Goal: Task Accomplishment & Management: Manage account settings

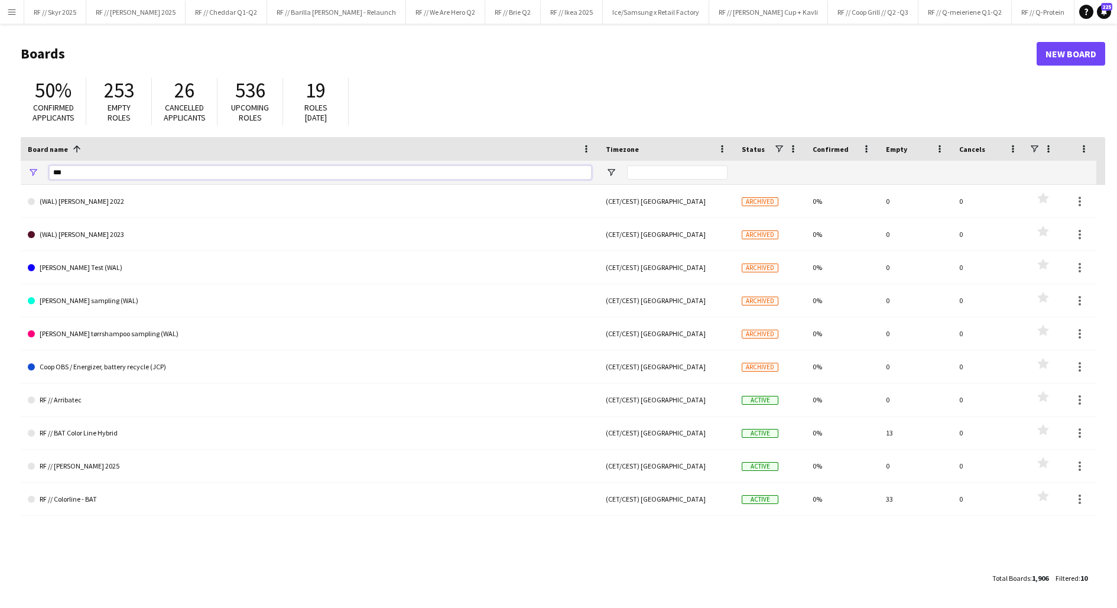
click at [317, 179] on input "***" at bounding box center [320, 172] width 543 height 14
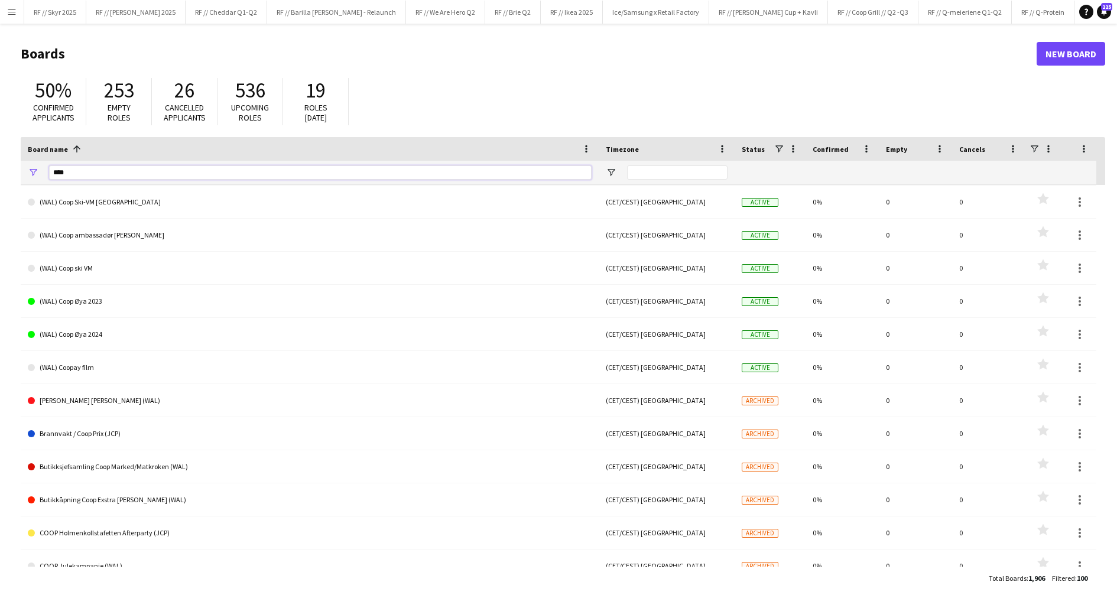
click at [100, 174] on input "****" at bounding box center [320, 172] width 543 height 14
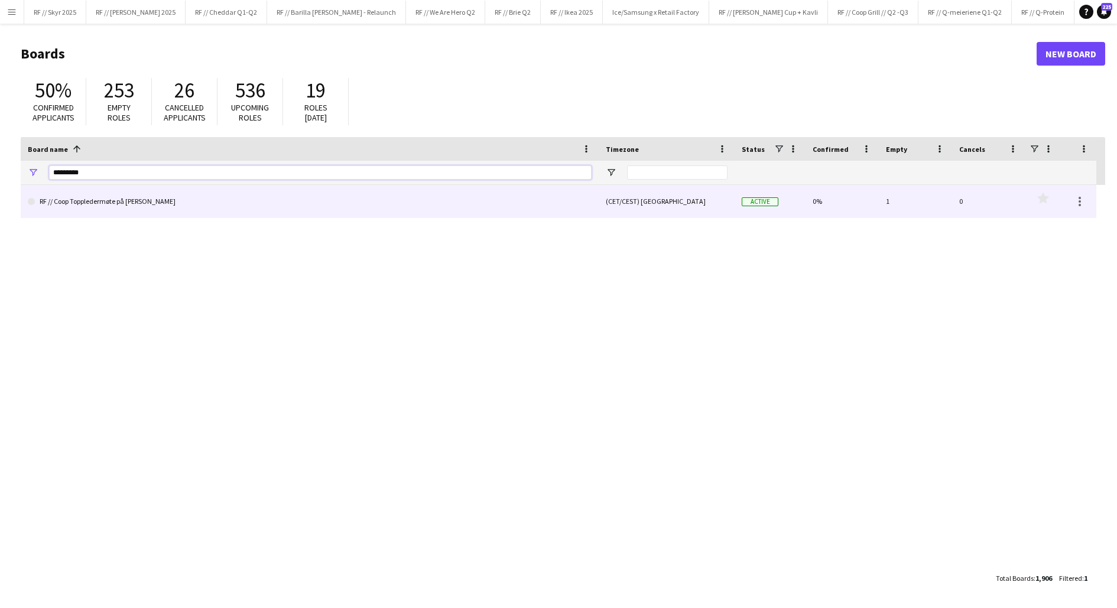
type input "*********"
click at [95, 206] on link "RF // Coop Toppledermøte på [PERSON_NAME]" at bounding box center [310, 201] width 564 height 33
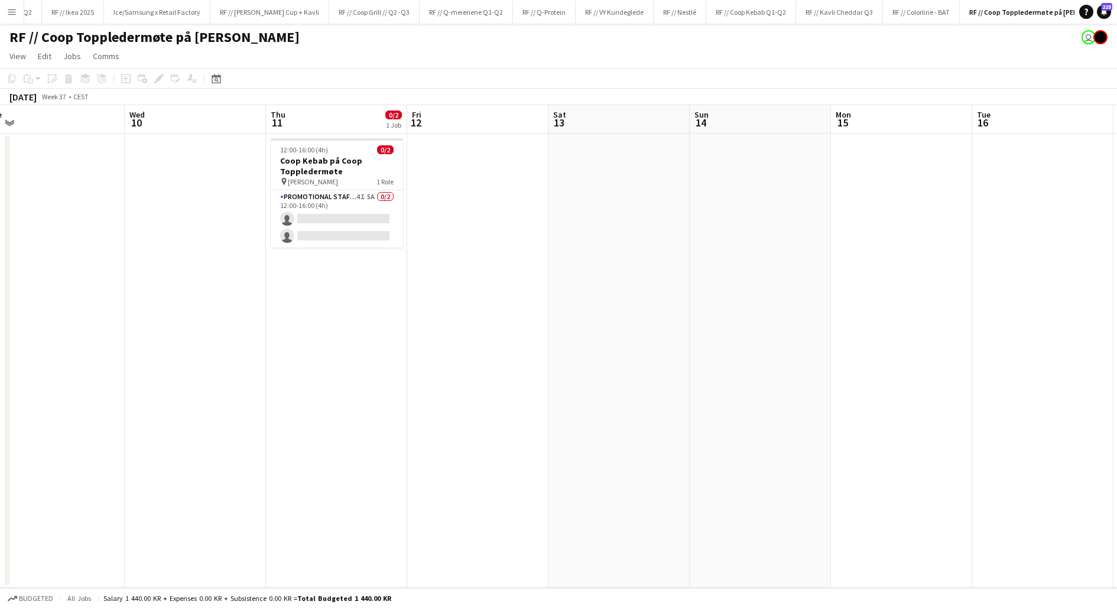
scroll to position [0, 369]
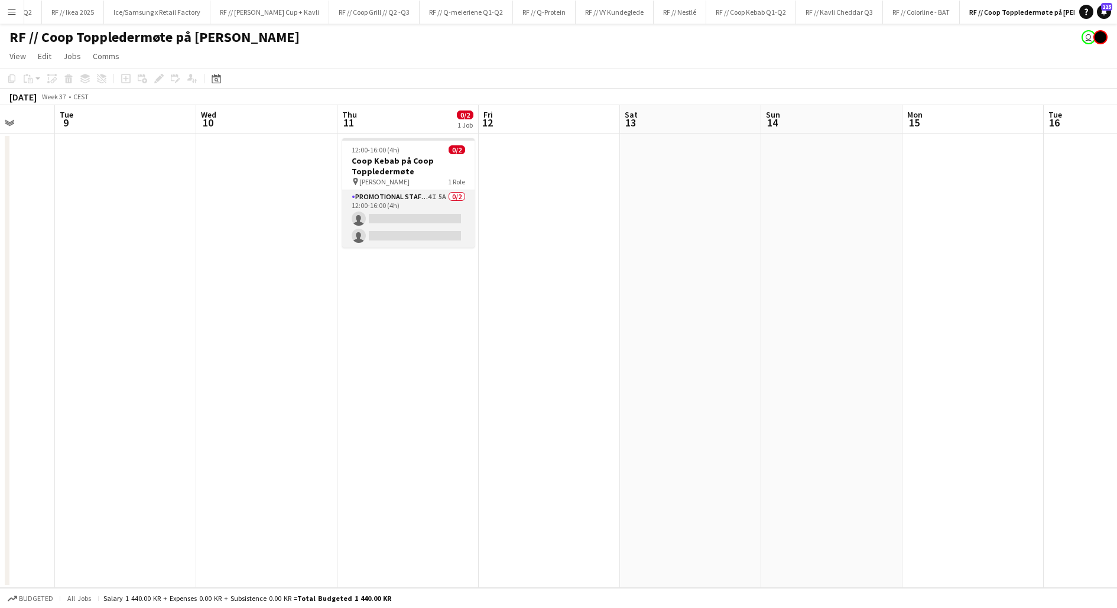
click at [418, 219] on app-card-role "Promotional Staffing (Brand Ambassadors) 4I 5A 0/2 12:00-16:00 (4h) single-neut…" at bounding box center [408, 218] width 132 height 57
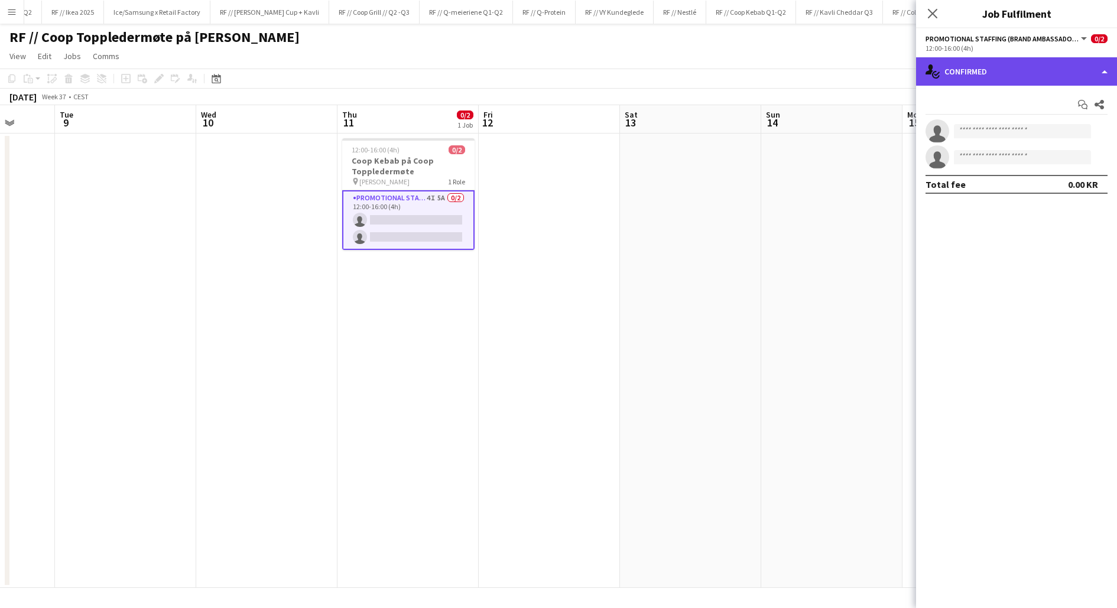
click at [992, 80] on div "single-neutral-actions-check-2 Confirmed" at bounding box center [1016, 71] width 201 height 28
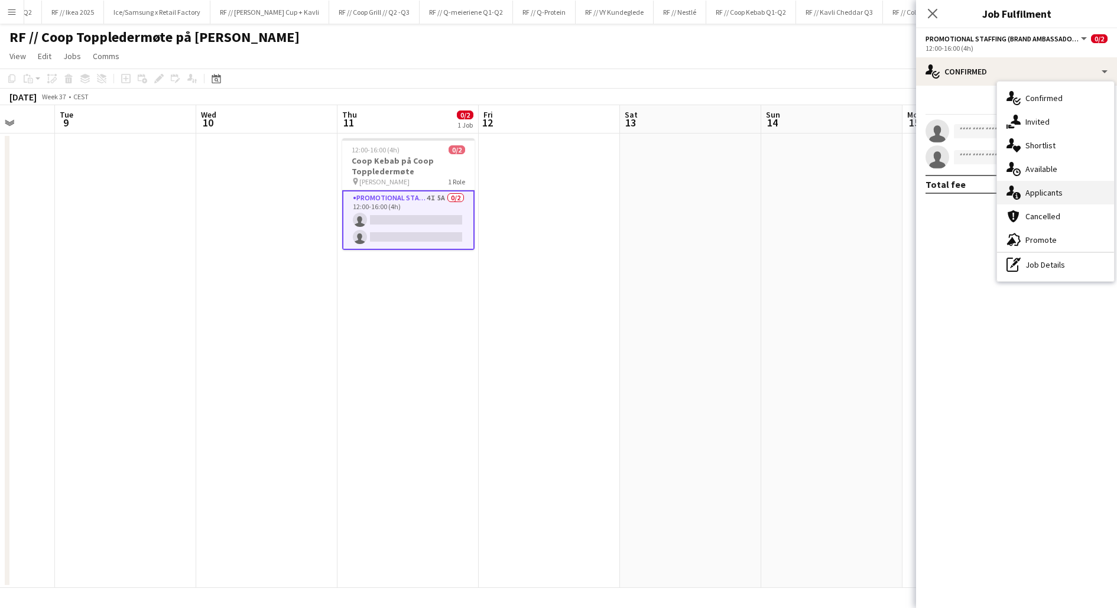
click at [1042, 187] on div "single-neutral-actions-information Applicants" at bounding box center [1055, 193] width 117 height 24
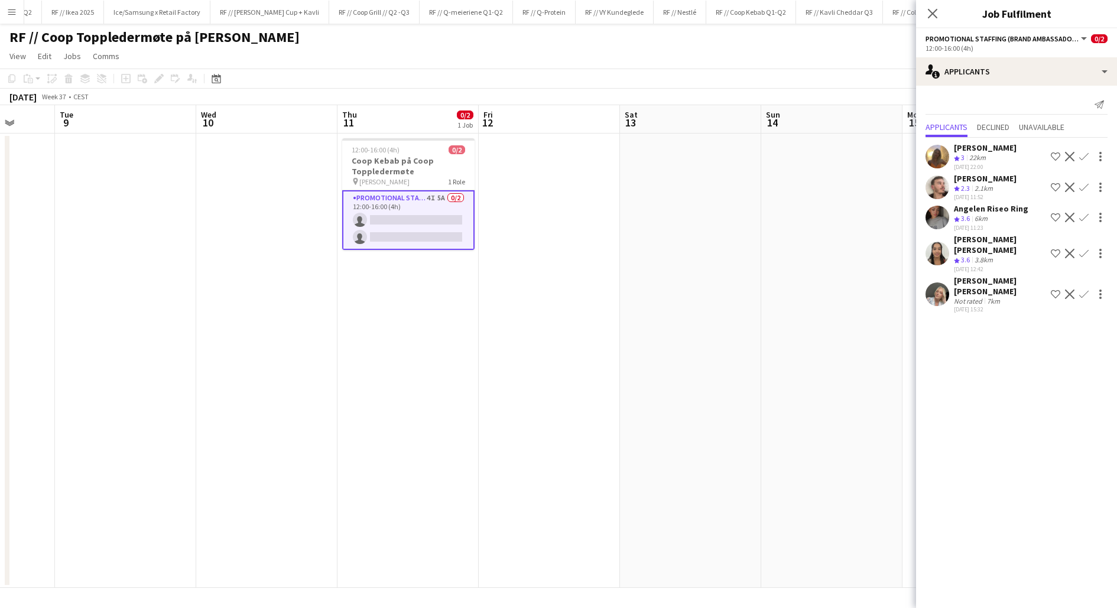
click at [947, 283] on app-user-avatar at bounding box center [938, 295] width 24 height 24
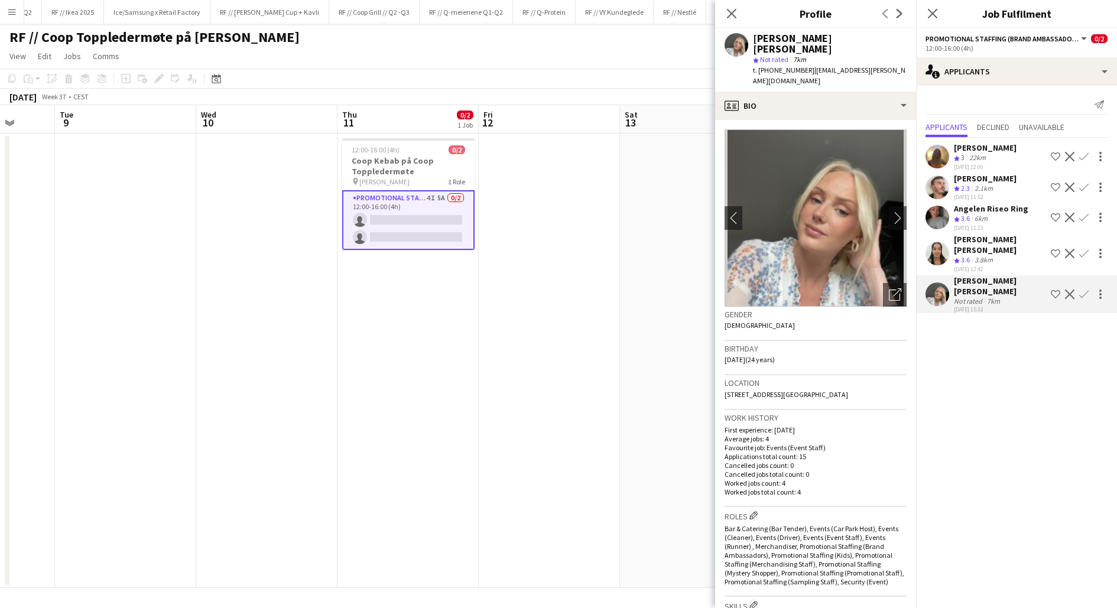
click at [939, 246] on app-user-avatar at bounding box center [938, 254] width 24 height 24
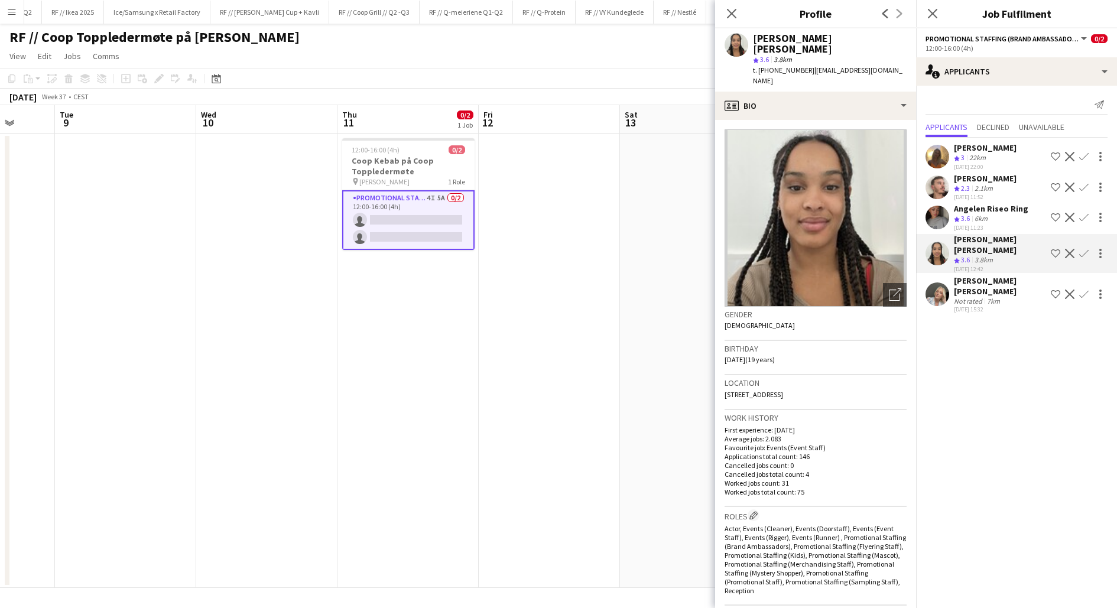
click at [942, 284] on app-user-avatar at bounding box center [938, 295] width 24 height 24
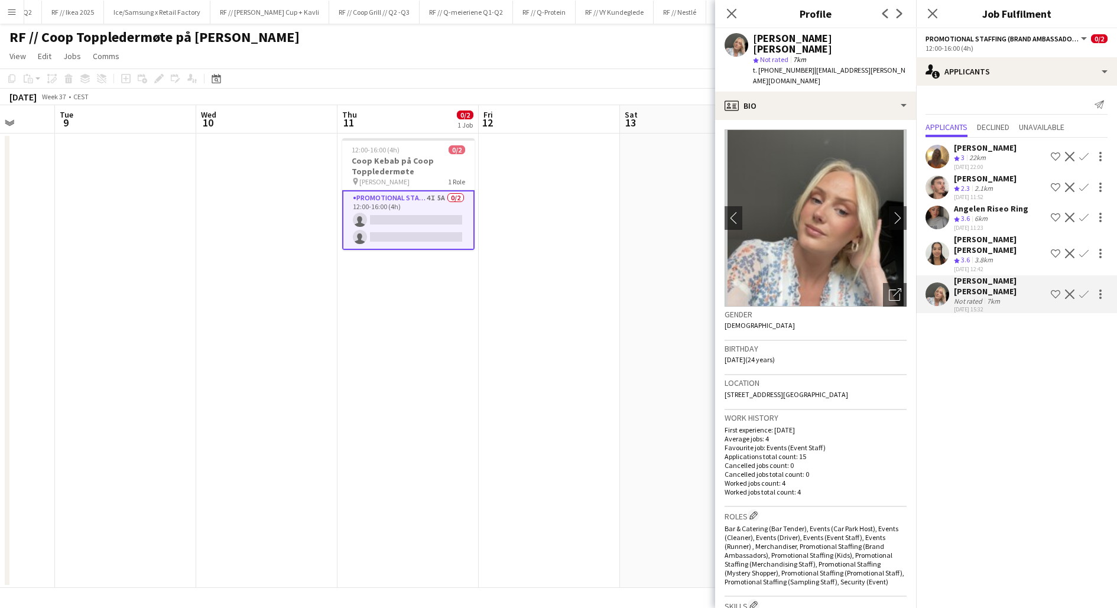
click at [936, 161] on app-user-avatar at bounding box center [938, 157] width 24 height 24
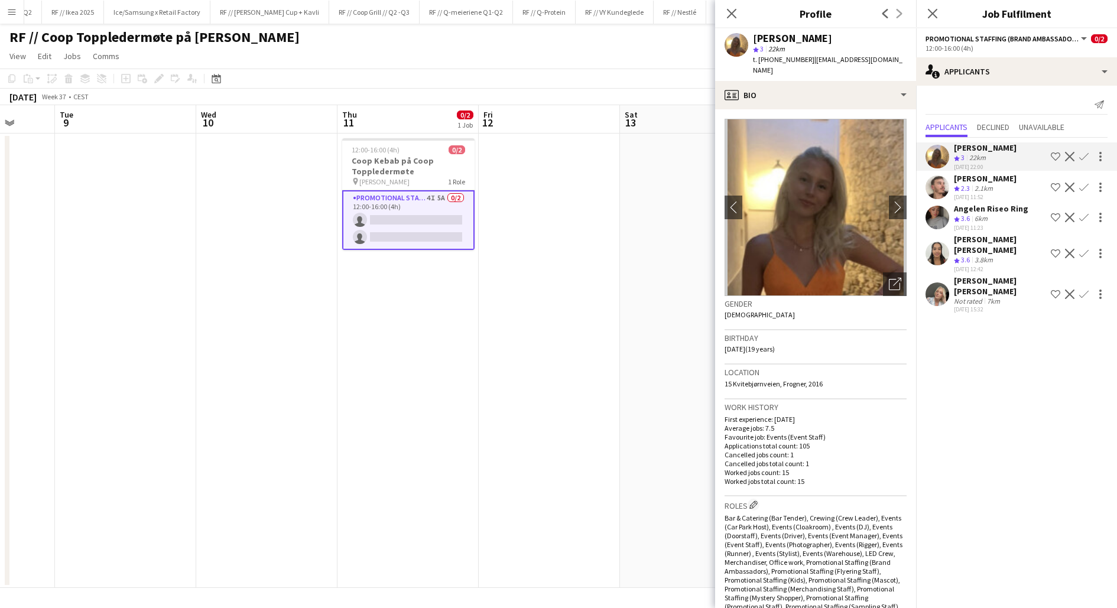
click at [936, 181] on app-user-avatar at bounding box center [938, 188] width 24 height 24
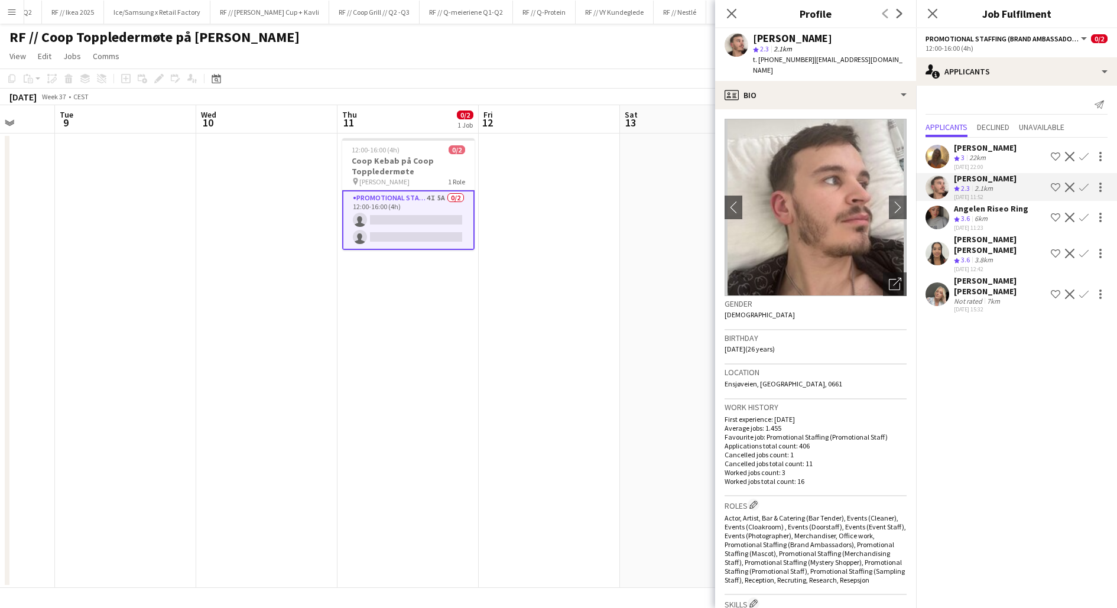
click at [936, 203] on div "Angelen Riseo Ring Crew rating 3.6 6km [DATE] 11:23 Shortlist crew Decline Conf…" at bounding box center [1016, 217] width 201 height 28
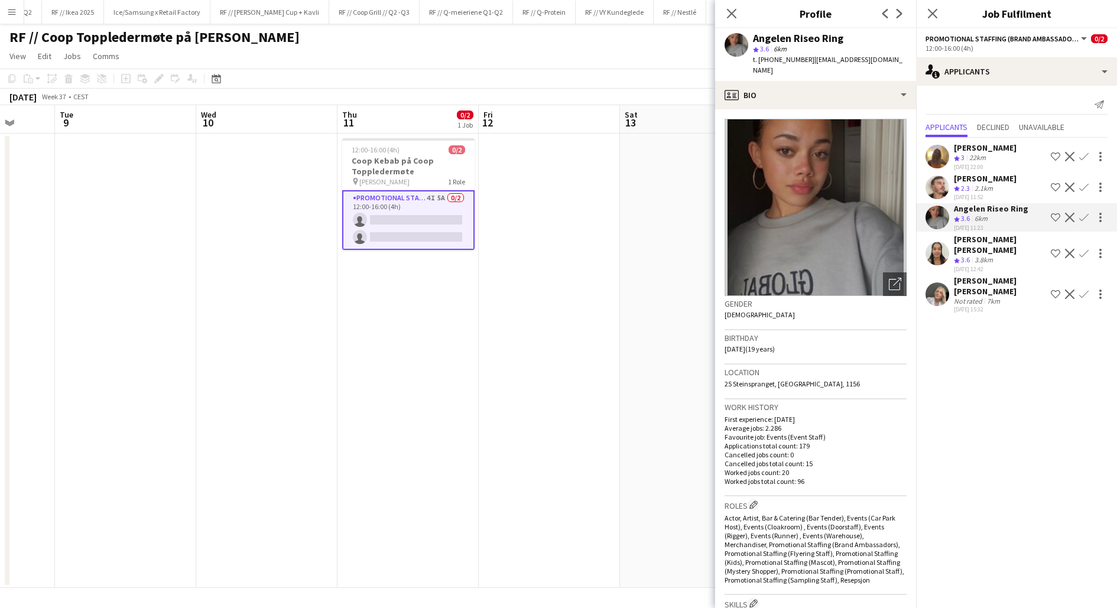
click at [936, 234] on div "[PERSON_NAME] [PERSON_NAME] Crew rating 3.6 3.8km [DATE] 12:42 Shortlist crew D…" at bounding box center [1016, 253] width 201 height 39
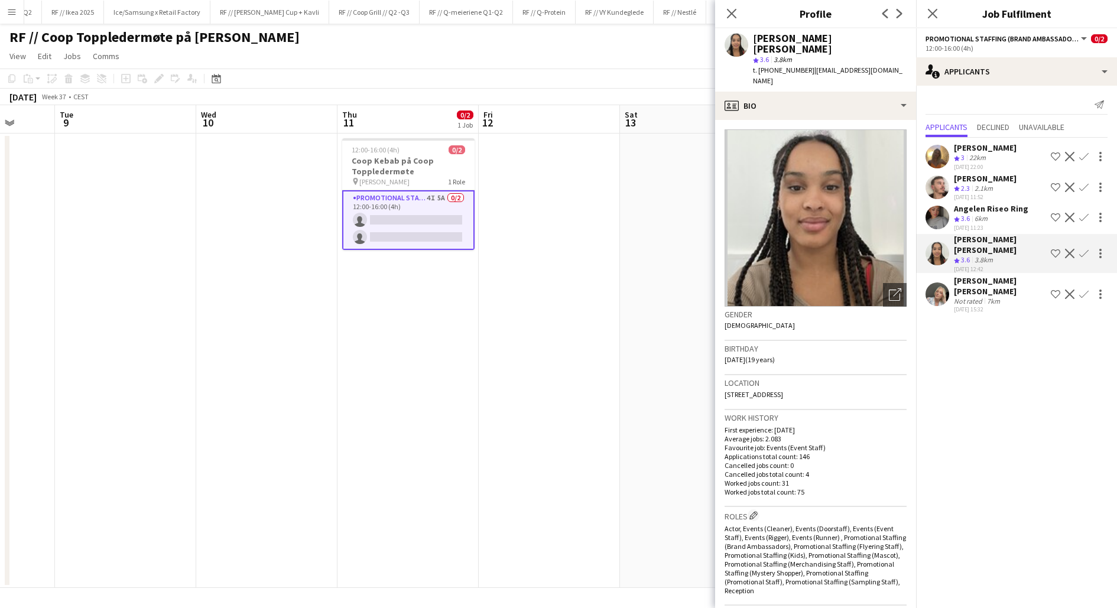
click at [933, 283] on app-user-avatar at bounding box center [938, 295] width 24 height 24
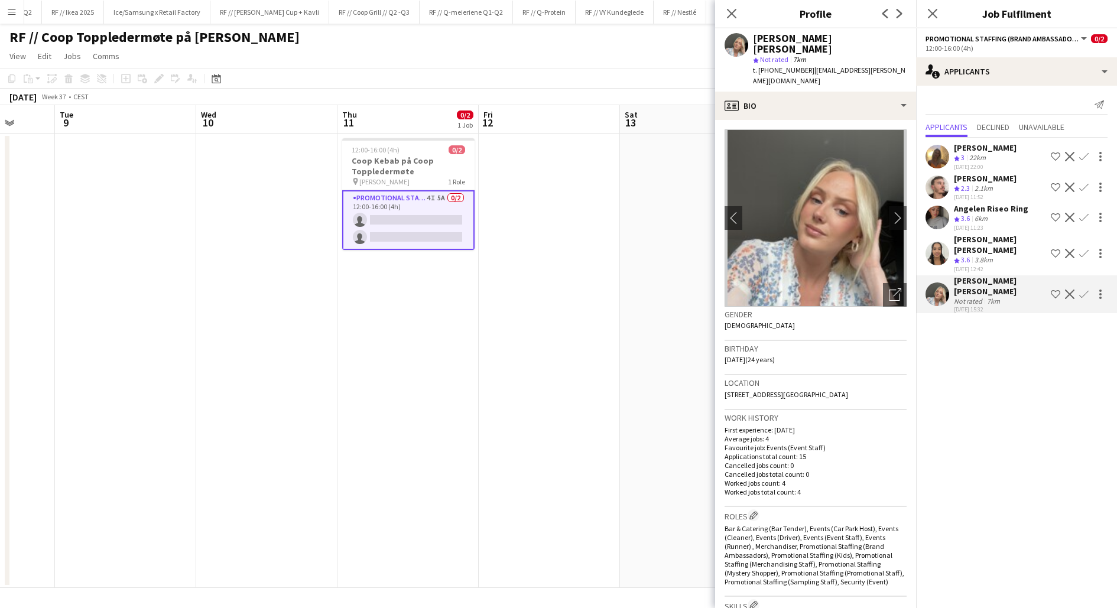
click at [1090, 287] on button "Confirm" at bounding box center [1084, 294] width 14 height 14
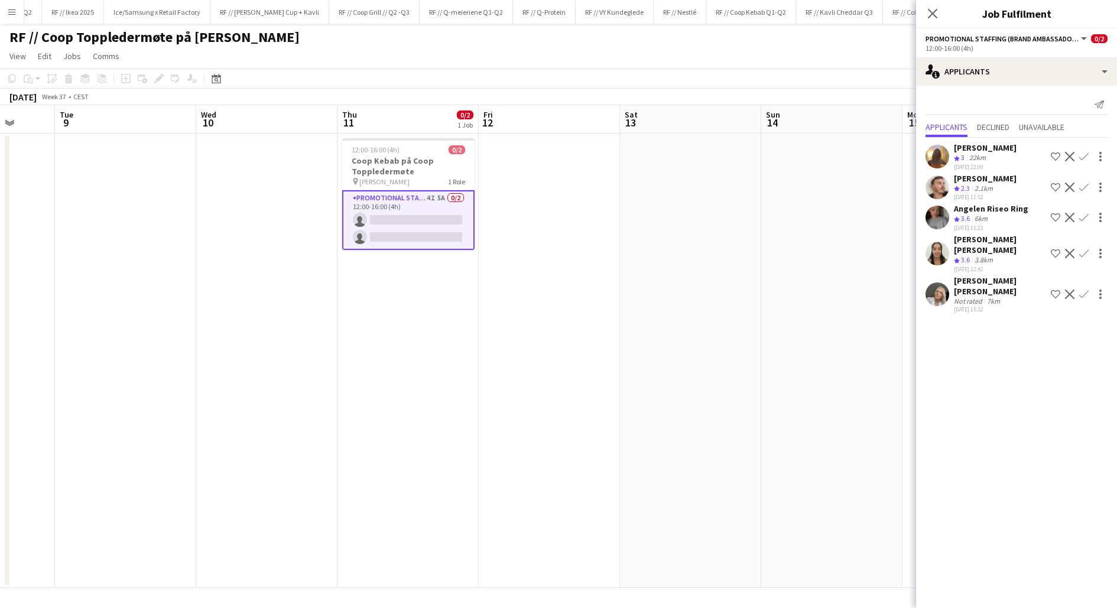
click at [1090, 287] on button "Confirm" at bounding box center [1084, 294] width 14 height 14
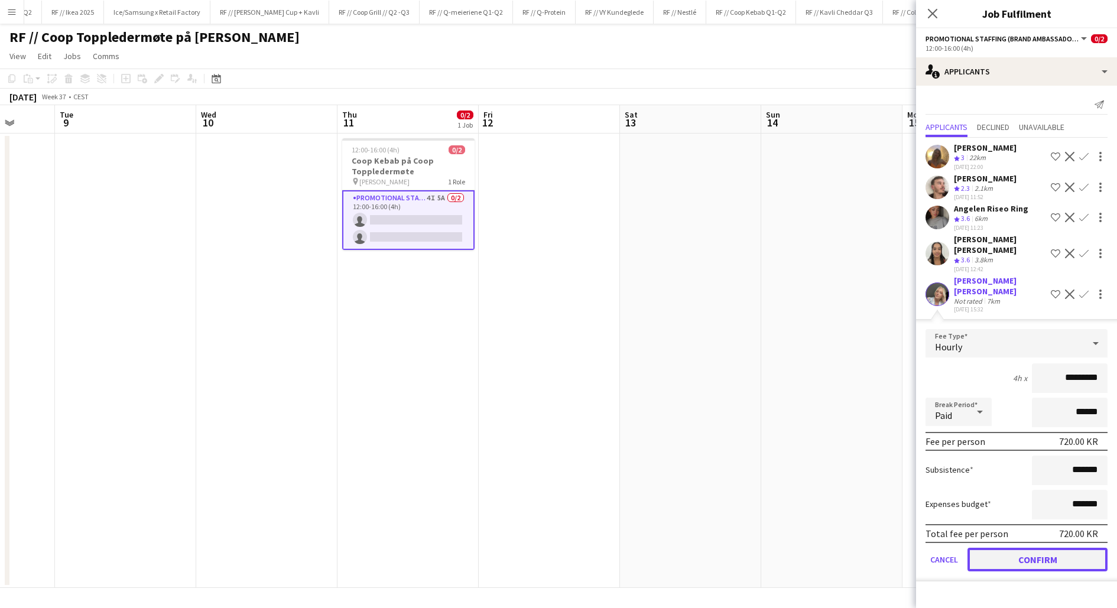
click at [1029, 548] on button "Confirm" at bounding box center [1038, 560] width 140 height 24
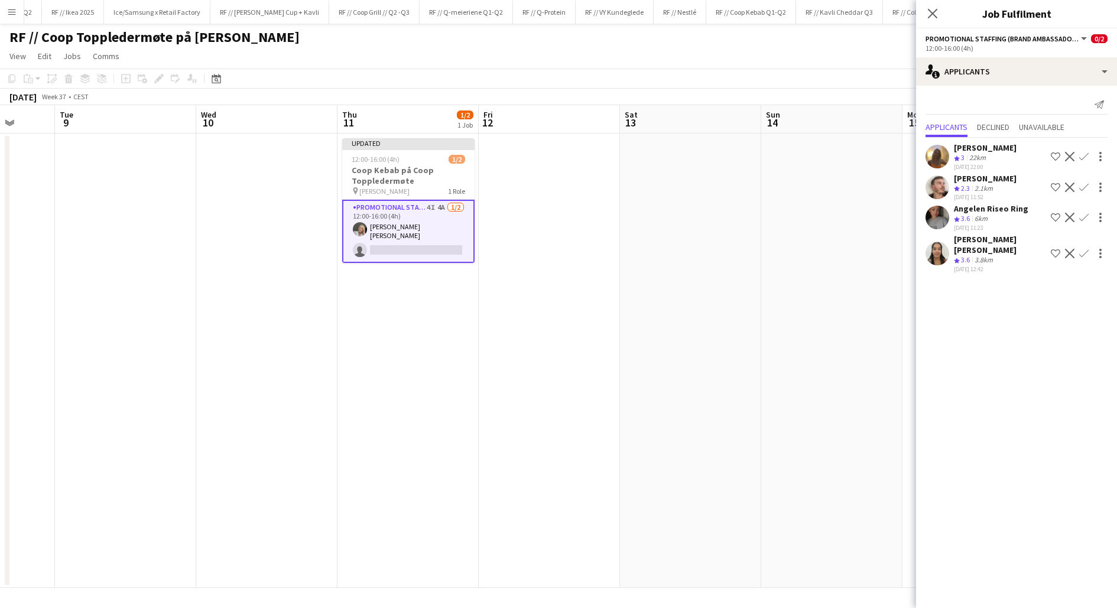
click at [705, 415] on app-date-cell at bounding box center [690, 361] width 141 height 455
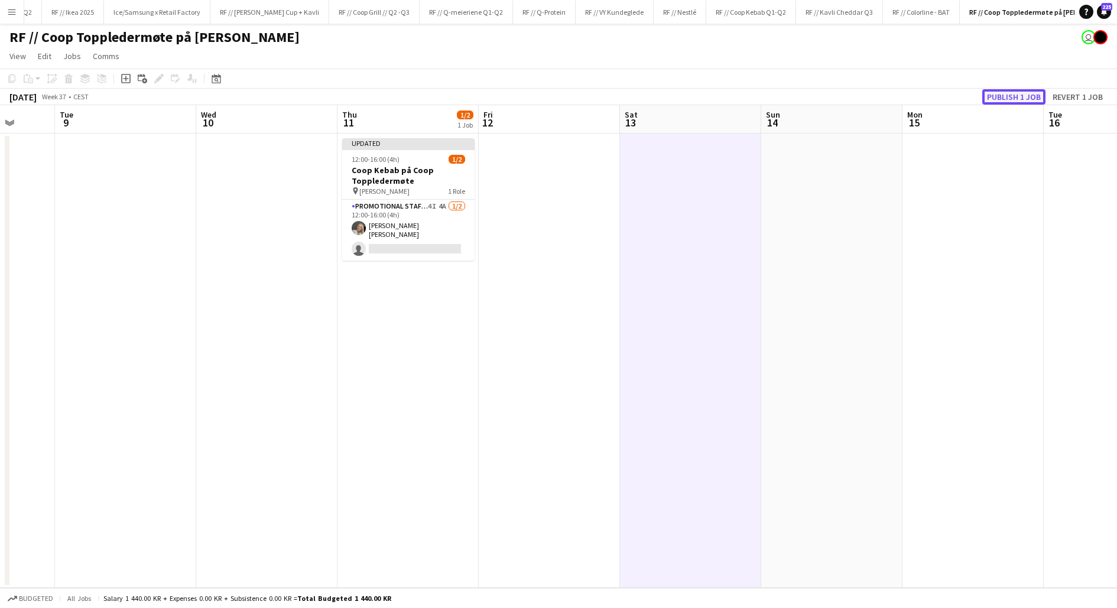
click at [1002, 97] on button "Publish 1 job" at bounding box center [1013, 96] width 63 height 15
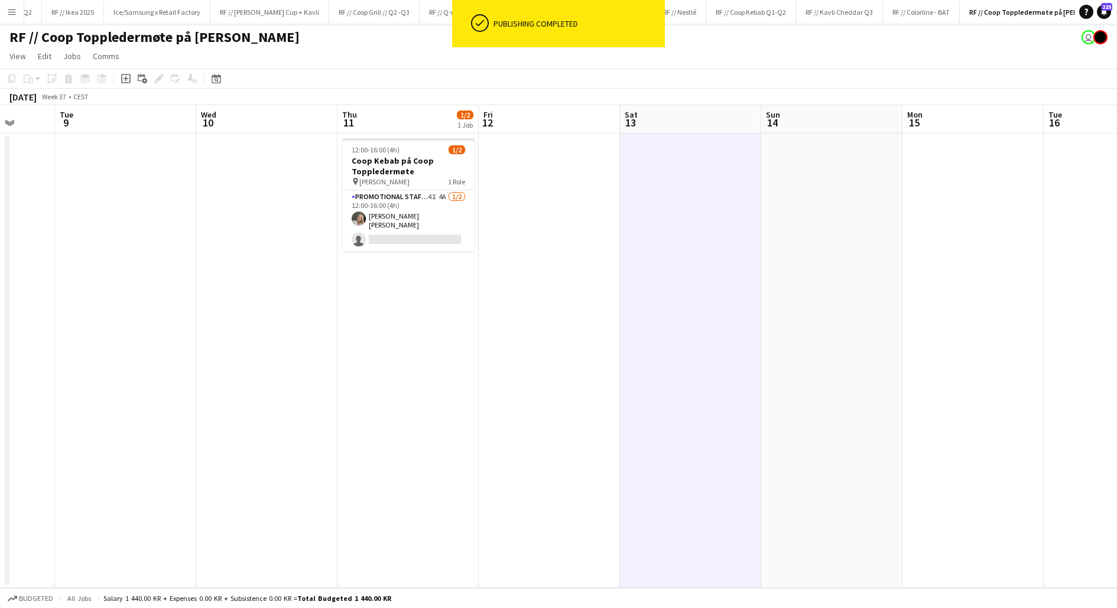
click at [588, 285] on app-date-cell at bounding box center [549, 361] width 141 height 455
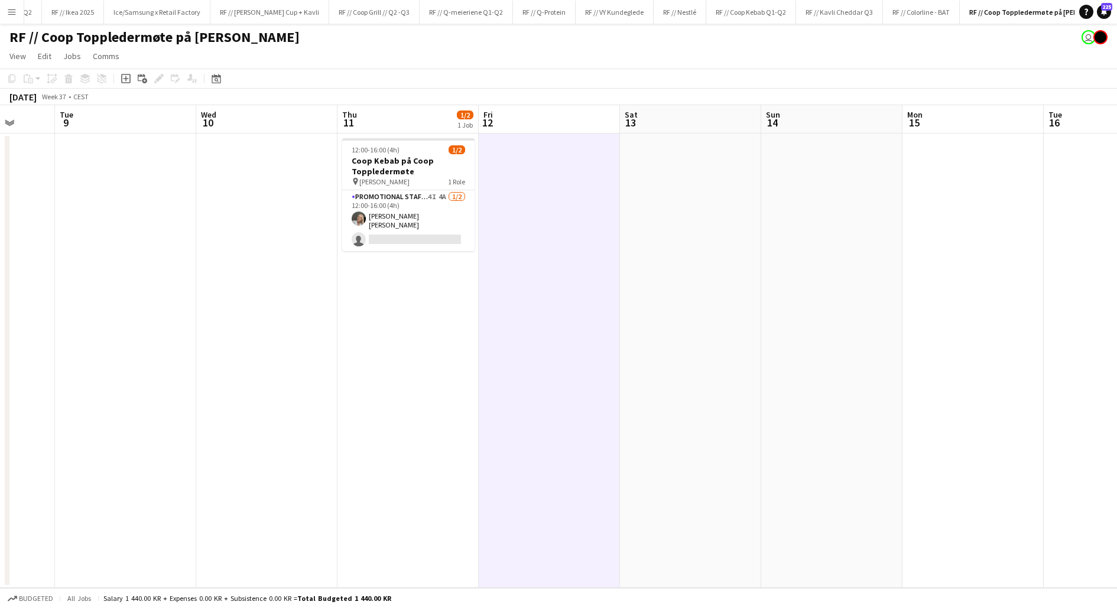
click at [395, 322] on app-date-cell "12:00-16:00 (4h) 1/2 Coop Kebab på Coop Toppledermøte pin [PERSON_NAME] 1 Role …" at bounding box center [407, 361] width 141 height 455
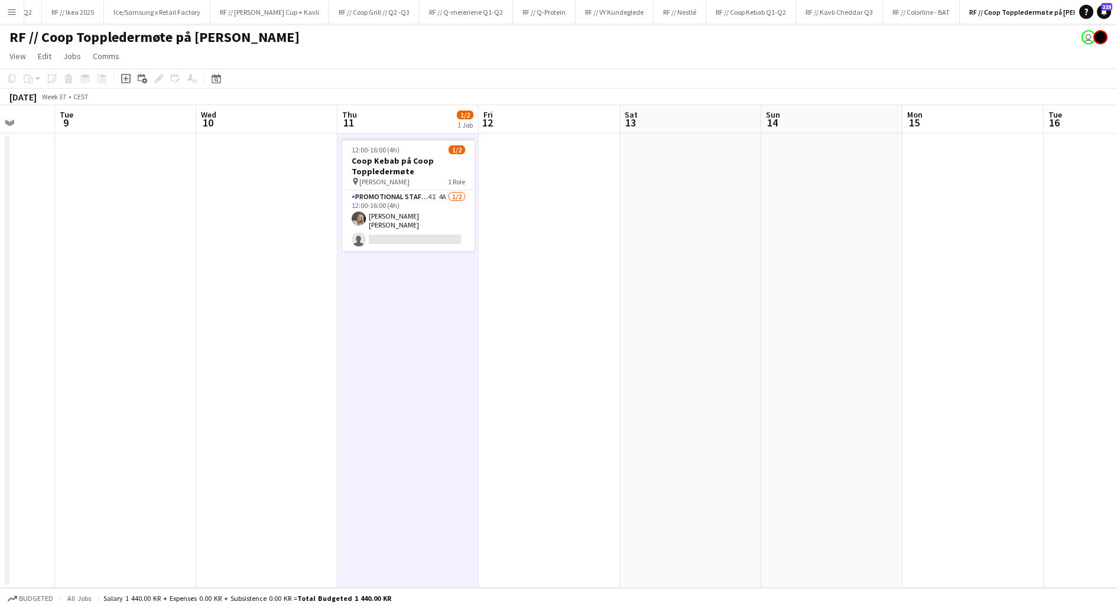
click at [395, 322] on app-date-cell "12:00-16:00 (4h) 1/2 Coop Kebab på Coop Toppledermøte pin [PERSON_NAME] 1 Role …" at bounding box center [407, 361] width 141 height 455
